Goal: Task Accomplishment & Management: Manage account settings

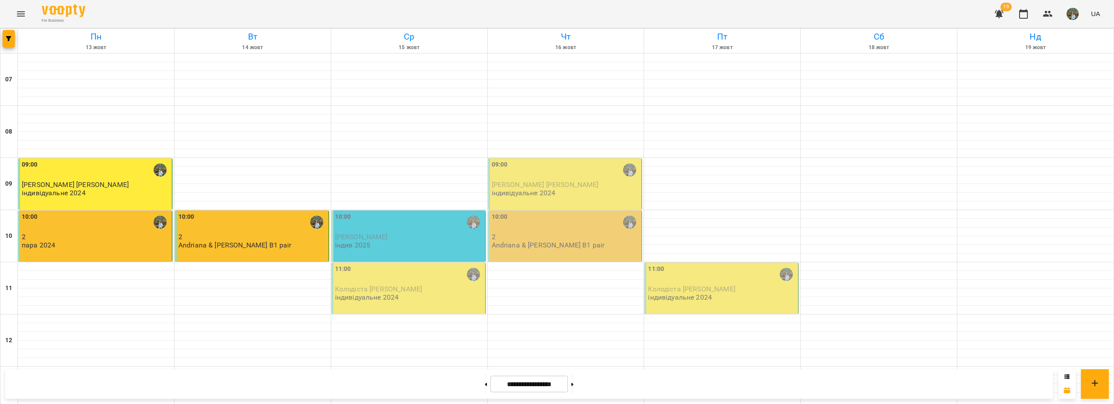
click at [386, 232] on div "10:00" at bounding box center [409, 222] width 148 height 20
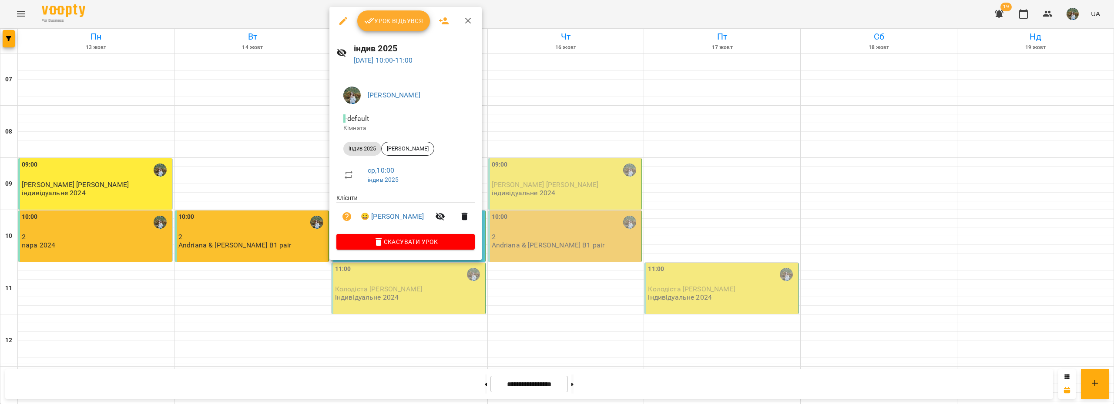
click at [401, 22] on span "Урок відбувся" at bounding box center [393, 21] width 59 height 10
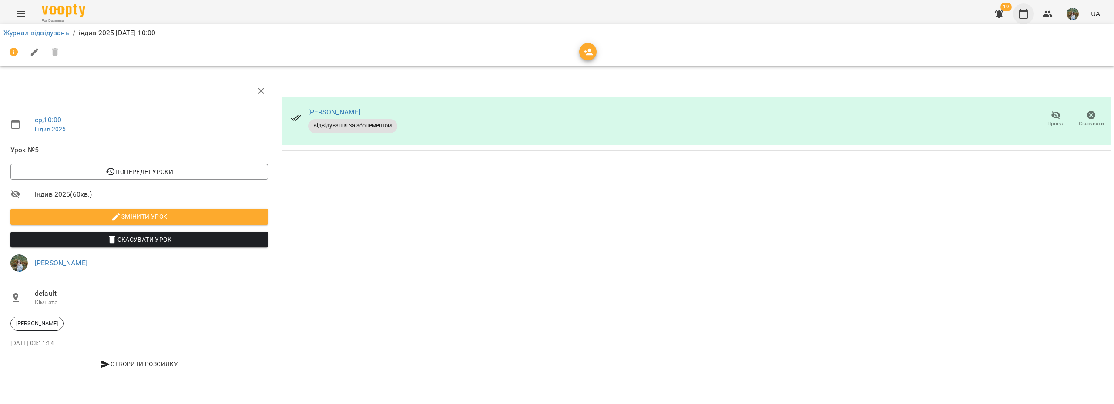
click at [1018, 10] on button "button" at bounding box center [1023, 13] width 21 height 21
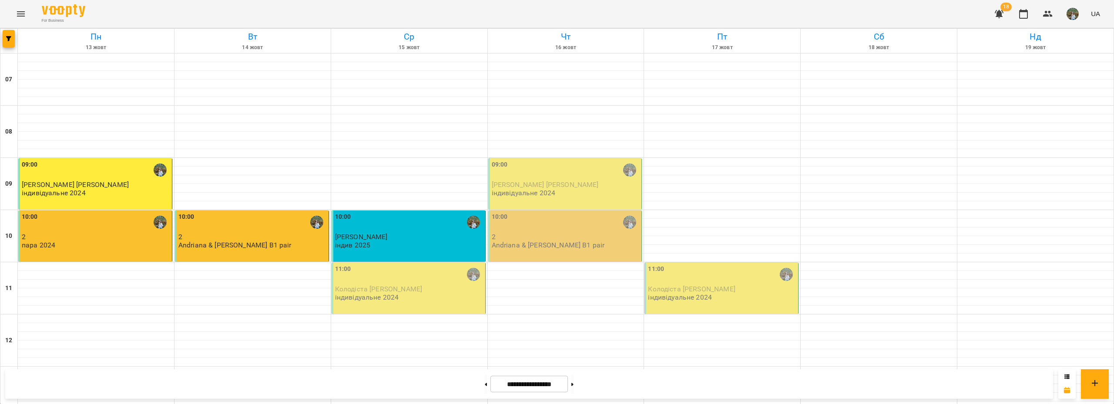
click at [387, 276] on div "11:00" at bounding box center [409, 274] width 148 height 20
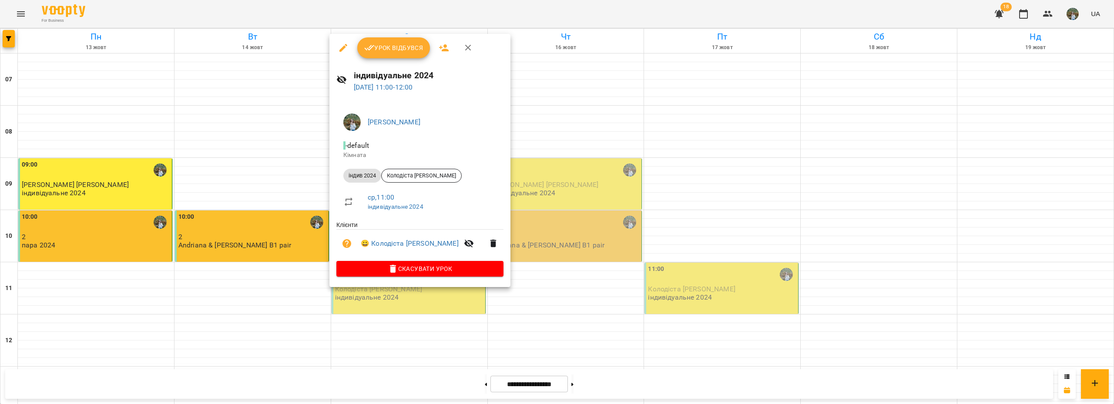
drag, startPoint x: 392, startPoint y: 44, endPoint x: 599, endPoint y: 55, distance: 207.8
click at [392, 43] on span "Урок відбувся" at bounding box center [393, 48] width 59 height 10
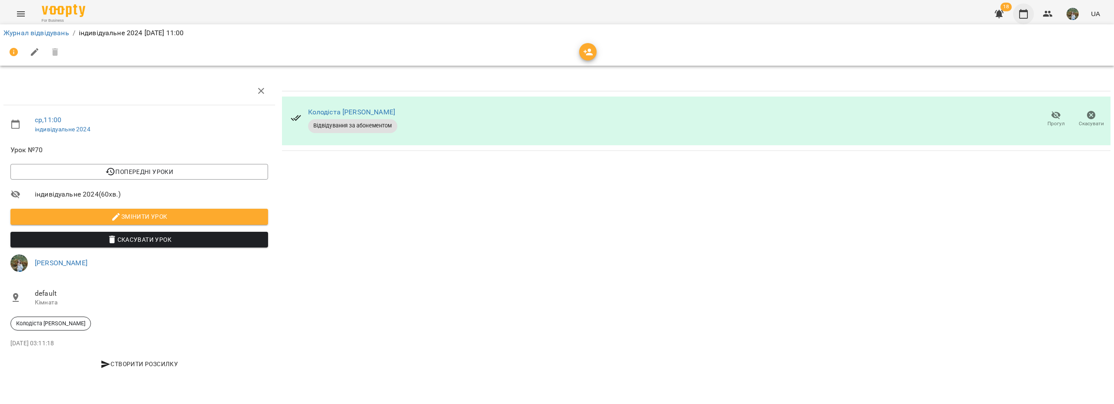
click at [1024, 8] on button "button" at bounding box center [1023, 13] width 21 height 21
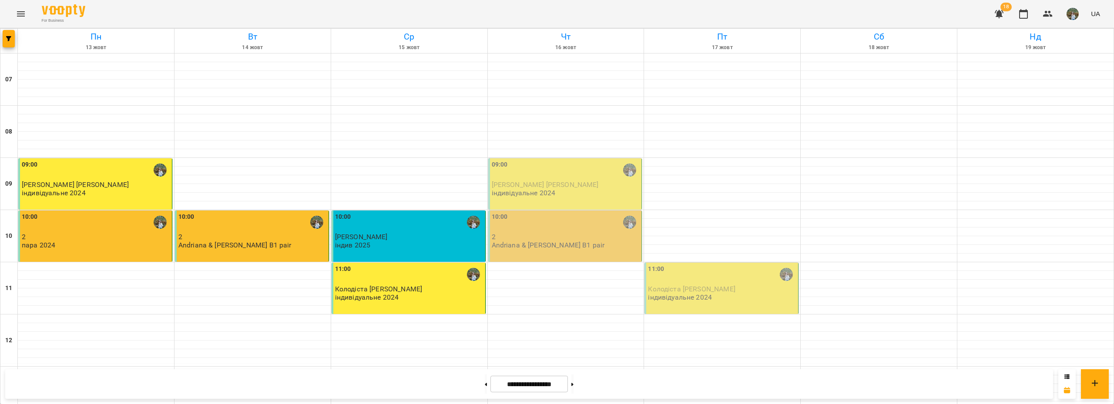
scroll to position [217, 0]
drag, startPoint x: 438, startPoint y: 159, endPoint x: 452, endPoint y: 91, distance: 69.9
drag, startPoint x: 452, startPoint y: 91, endPoint x: 603, endPoint y: 100, distance: 150.8
click at [794, 9] on div "For Business 18 UA" at bounding box center [557, 14] width 1114 height 28
